Goal: Contribute content: Add original content to the website for others to see

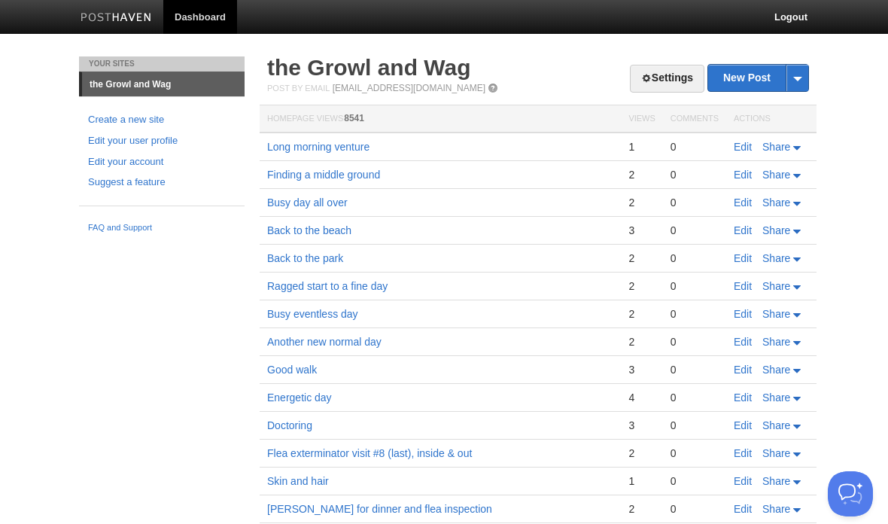
click at [410, 63] on link "the Growl and Wag" at bounding box center [369, 67] width 204 height 25
click at [347, 67] on link "the Growl and Wag" at bounding box center [369, 67] width 204 height 25
click at [397, 78] on link "the Growl and Wag" at bounding box center [369, 67] width 204 height 25
click at [741, 145] on link "Edit" at bounding box center [743, 147] width 18 height 12
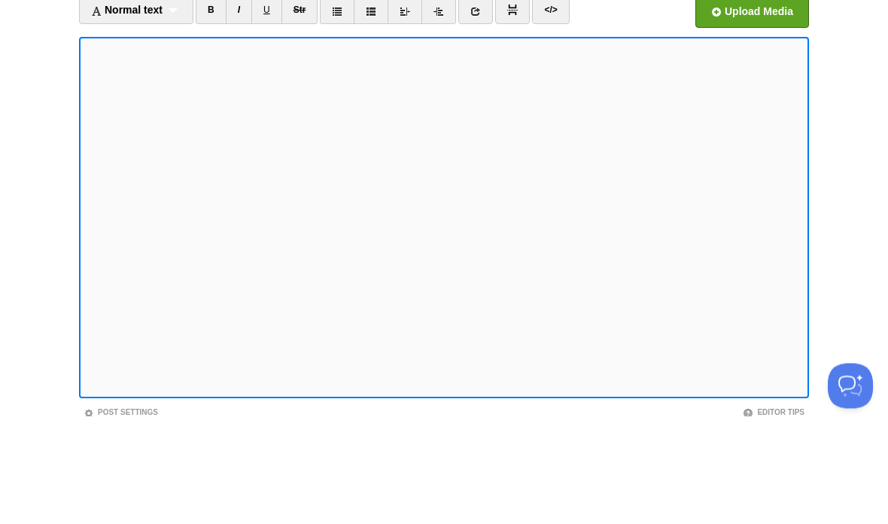
click at [831, 113] on body "Dashboard Logout Your Sites the Growl and Wag Create a new site Edit your user …" at bounding box center [444, 318] width 888 height 637
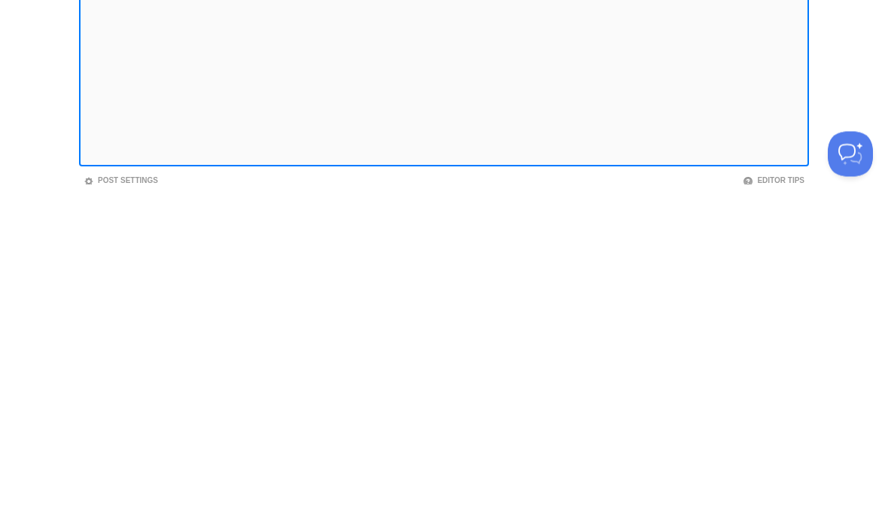
click at [290, 161] on iframe at bounding box center [444, 325] width 730 height 361
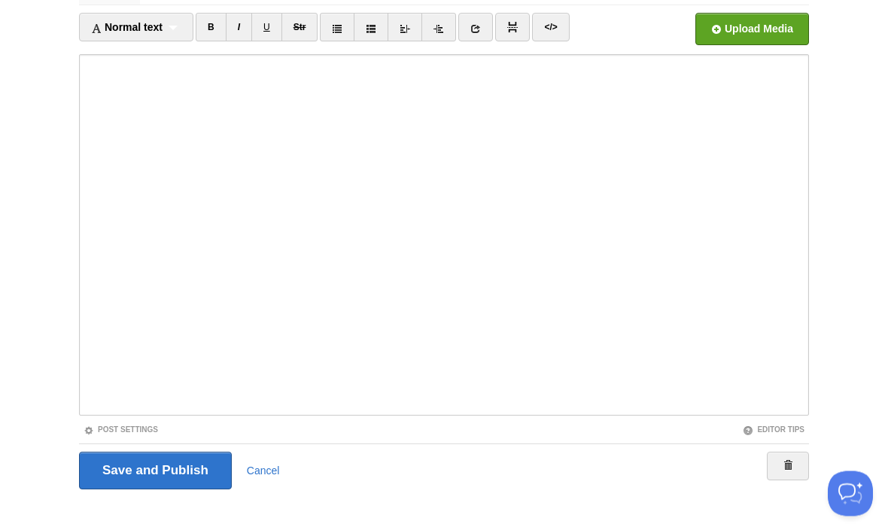
scroll to position [112, 0]
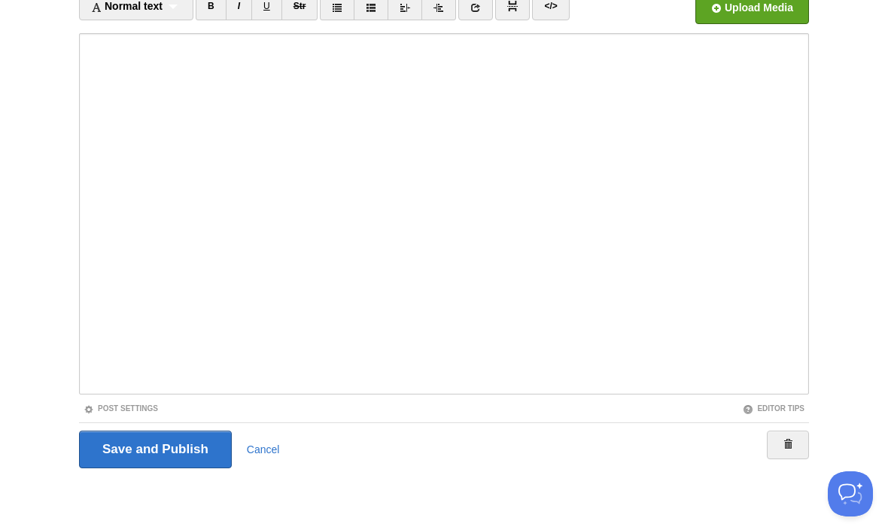
click at [171, 447] on input "Save and Publish" at bounding box center [155, 449] width 153 height 38
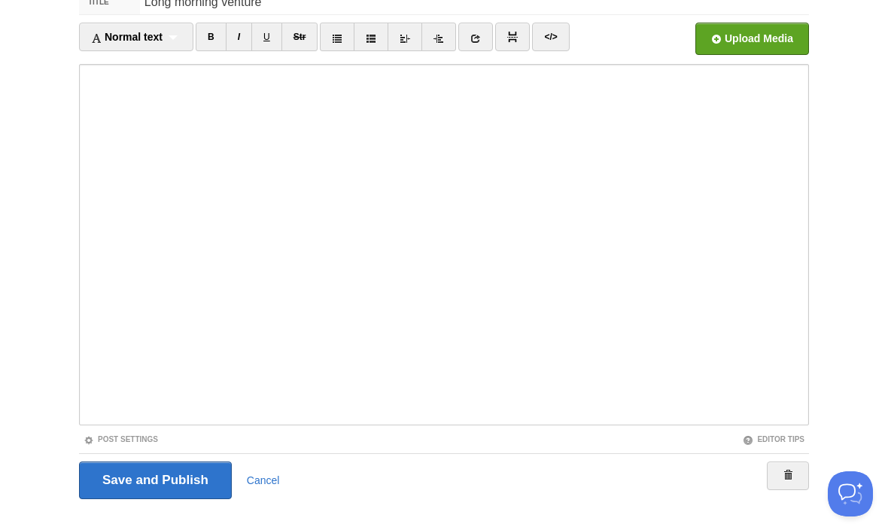
scroll to position [56, 0]
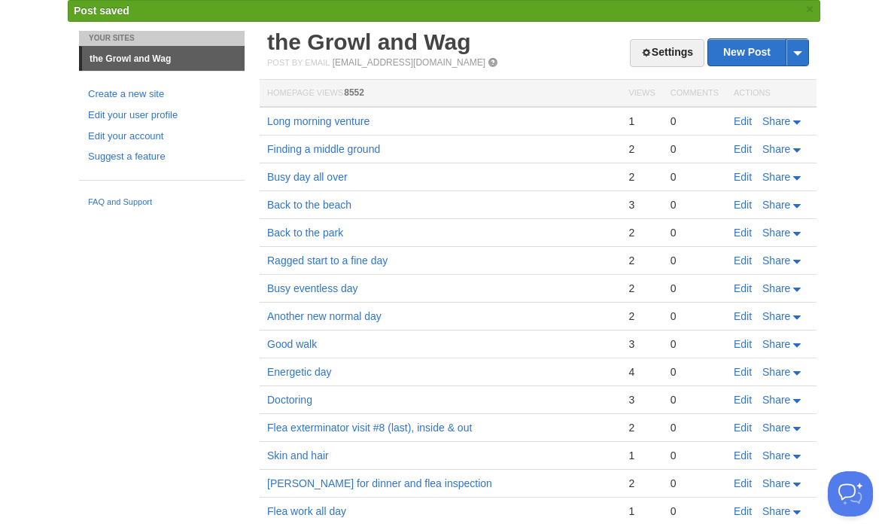
click at [746, 117] on link "Edit" at bounding box center [743, 121] width 18 height 12
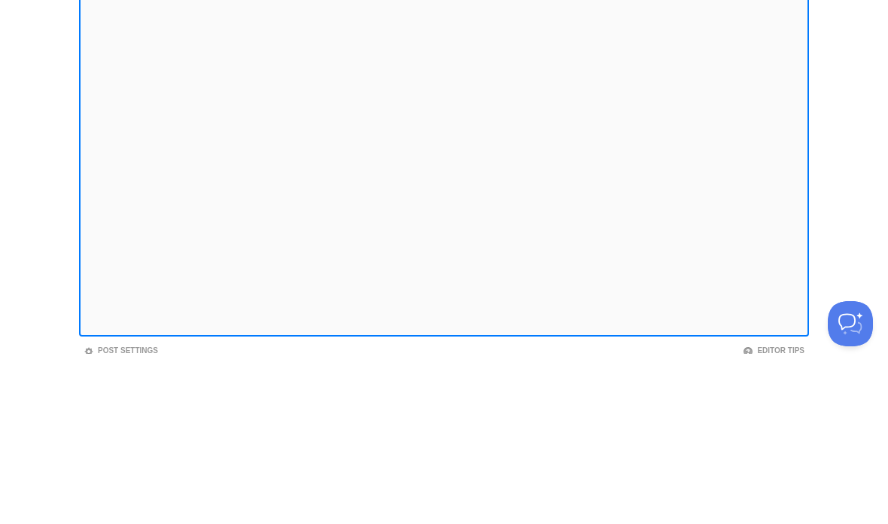
scroll to position [112, 0]
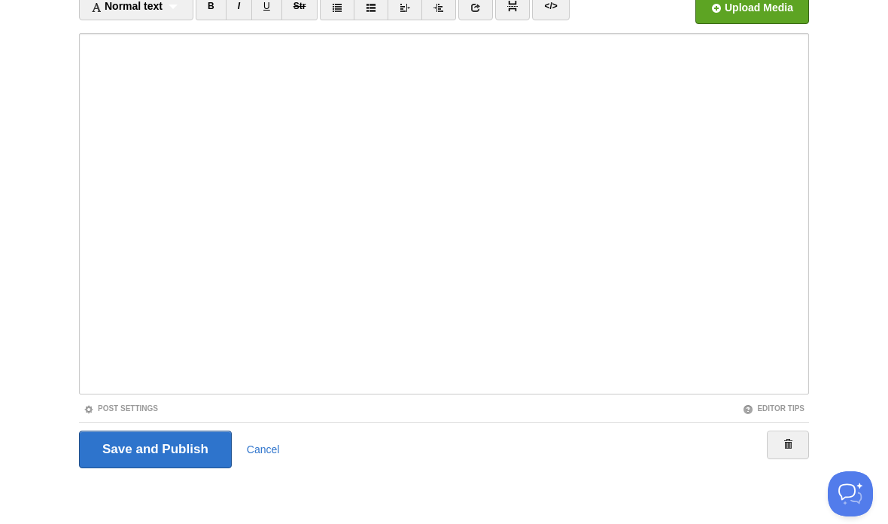
click at [191, 461] on input "Save and Publish" at bounding box center [155, 449] width 153 height 38
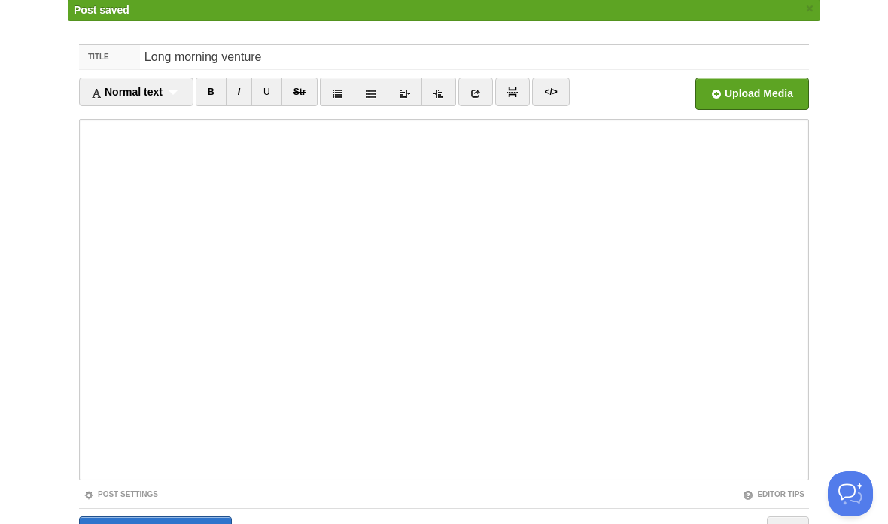
scroll to position [56, 0]
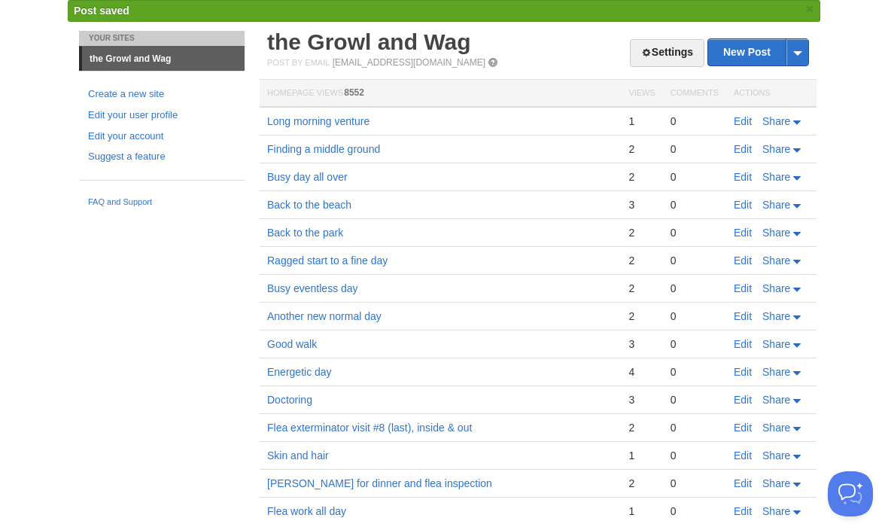
click at [743, 125] on link "Edit" at bounding box center [743, 121] width 18 height 12
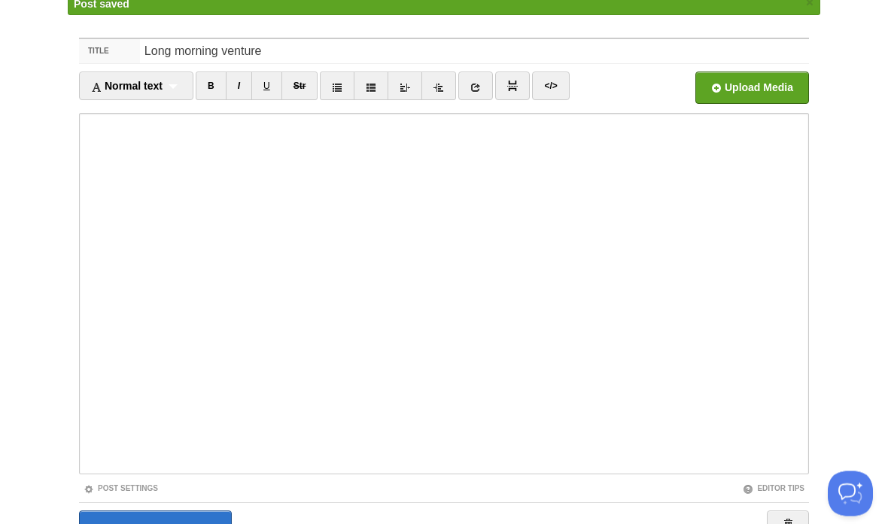
scroll to position [83, 0]
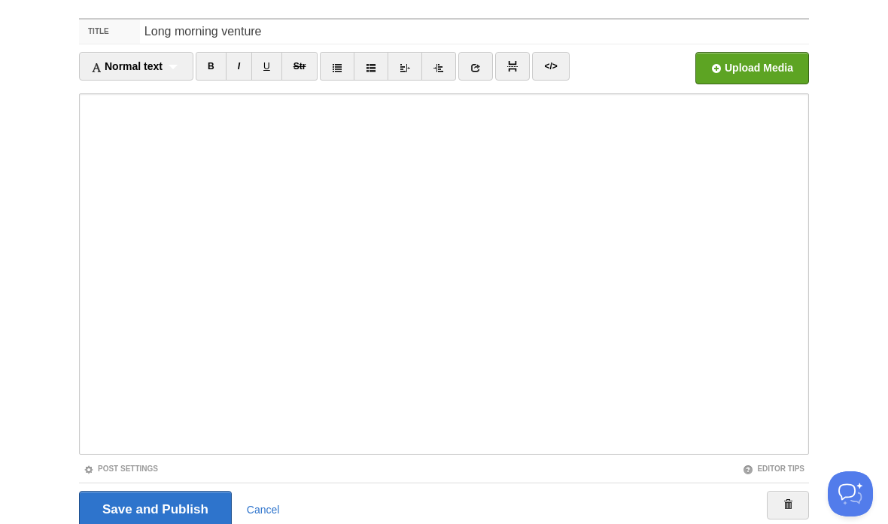
click at [195, 506] on input "Save and Publish" at bounding box center [155, 510] width 153 height 38
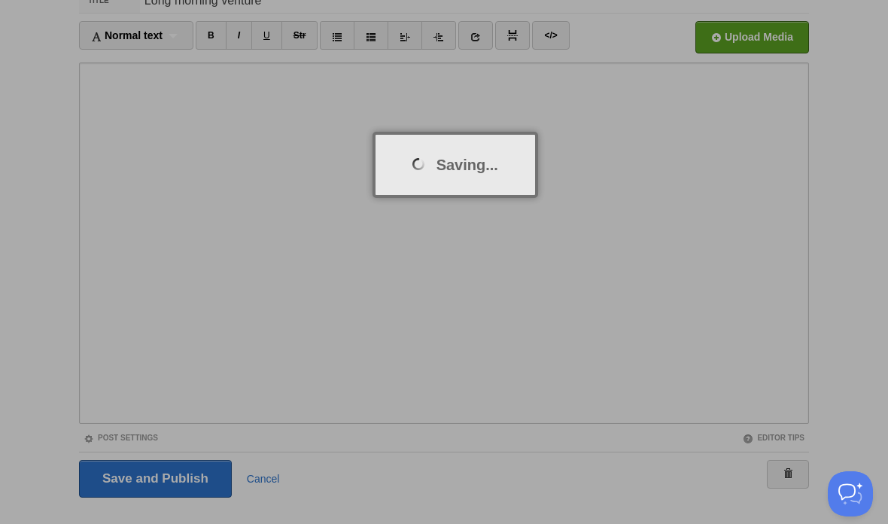
scroll to position [52, 0]
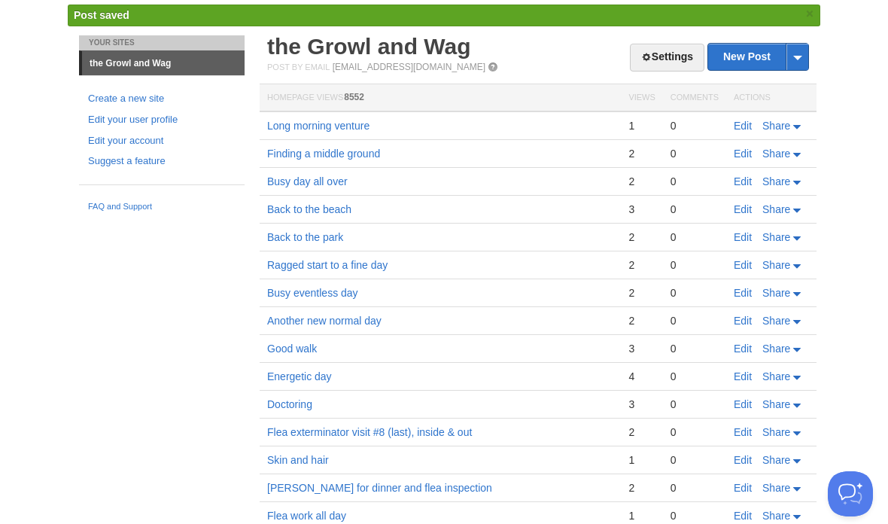
click at [348, 122] on link "Long morning venture" at bounding box center [318, 126] width 102 height 12
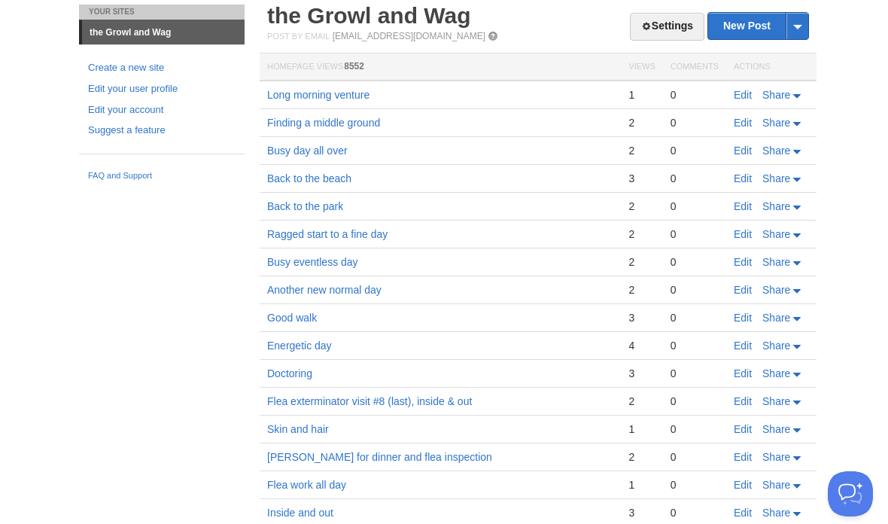
click at [734, 102] on td "Edit Share" at bounding box center [771, 95] width 90 height 29
click at [749, 91] on link "Edit" at bounding box center [743, 95] width 18 height 12
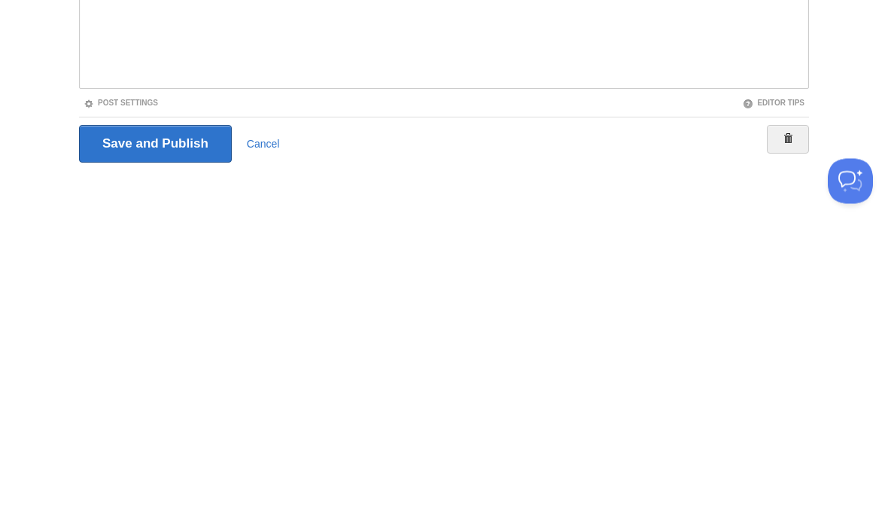
scroll to position [112, 0]
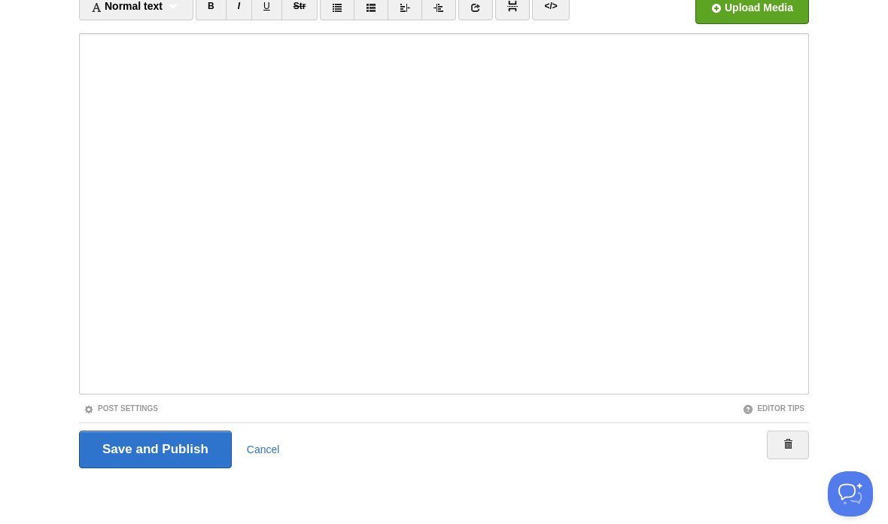
click at [193, 440] on input "Save and Publish" at bounding box center [155, 449] width 153 height 38
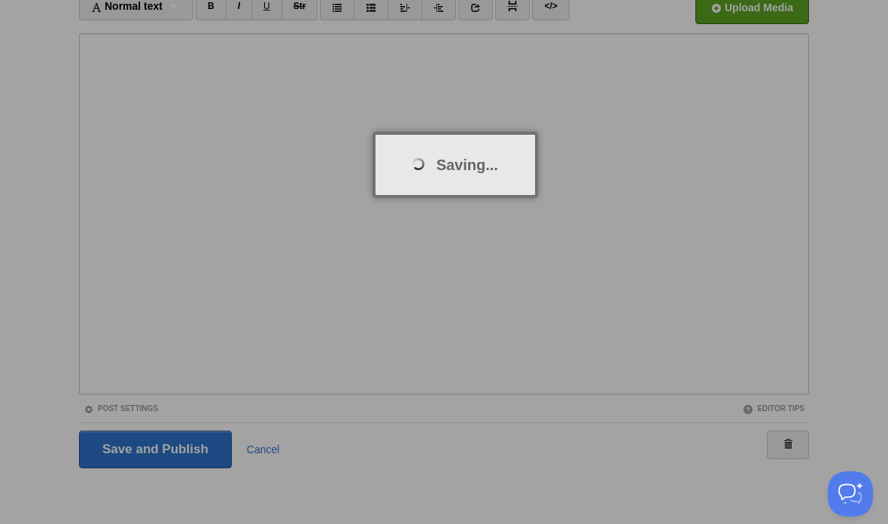
scroll to position [56, 0]
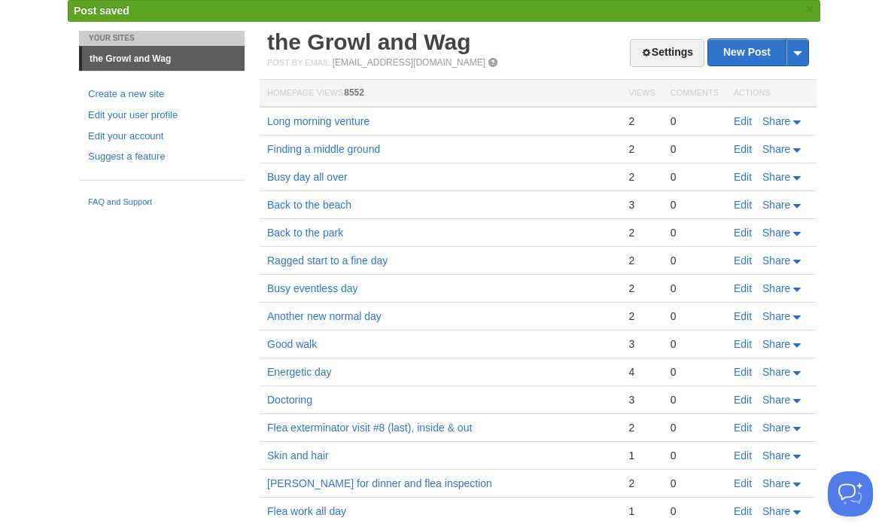
click at [743, 123] on link "Edit" at bounding box center [743, 121] width 18 height 12
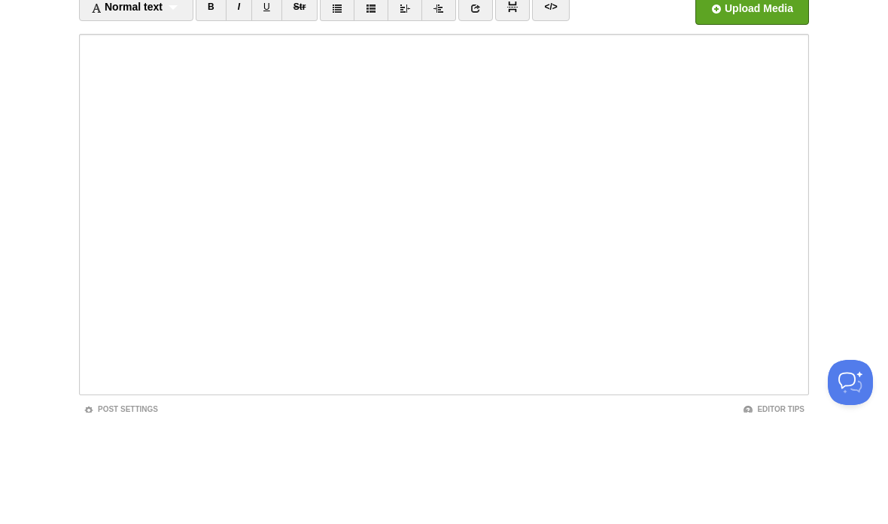
scroll to position [111, 0]
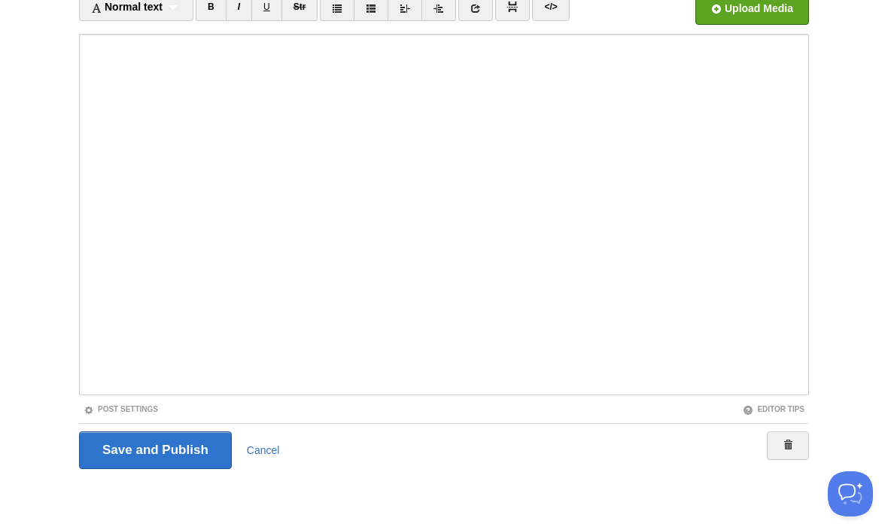
click at [185, 448] on input "Save and Publish" at bounding box center [155, 450] width 153 height 38
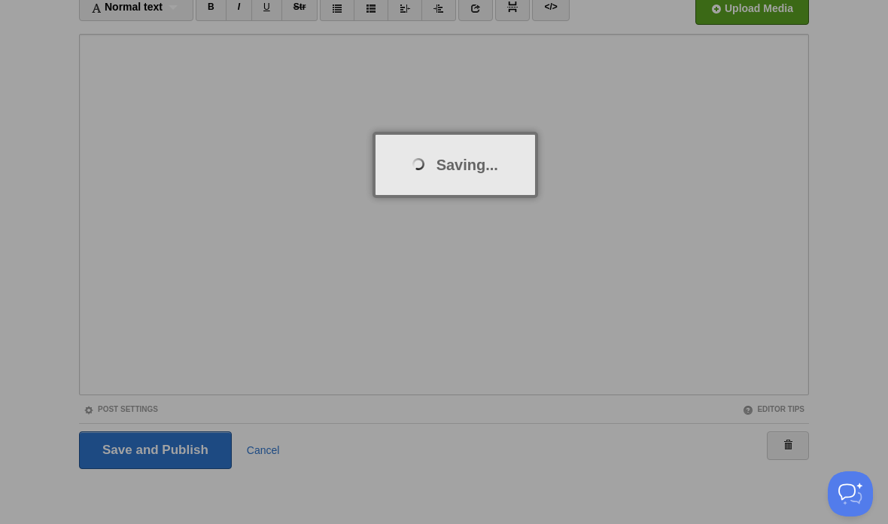
scroll to position [56, 0]
